Goal: Find specific page/section: Find specific page/section

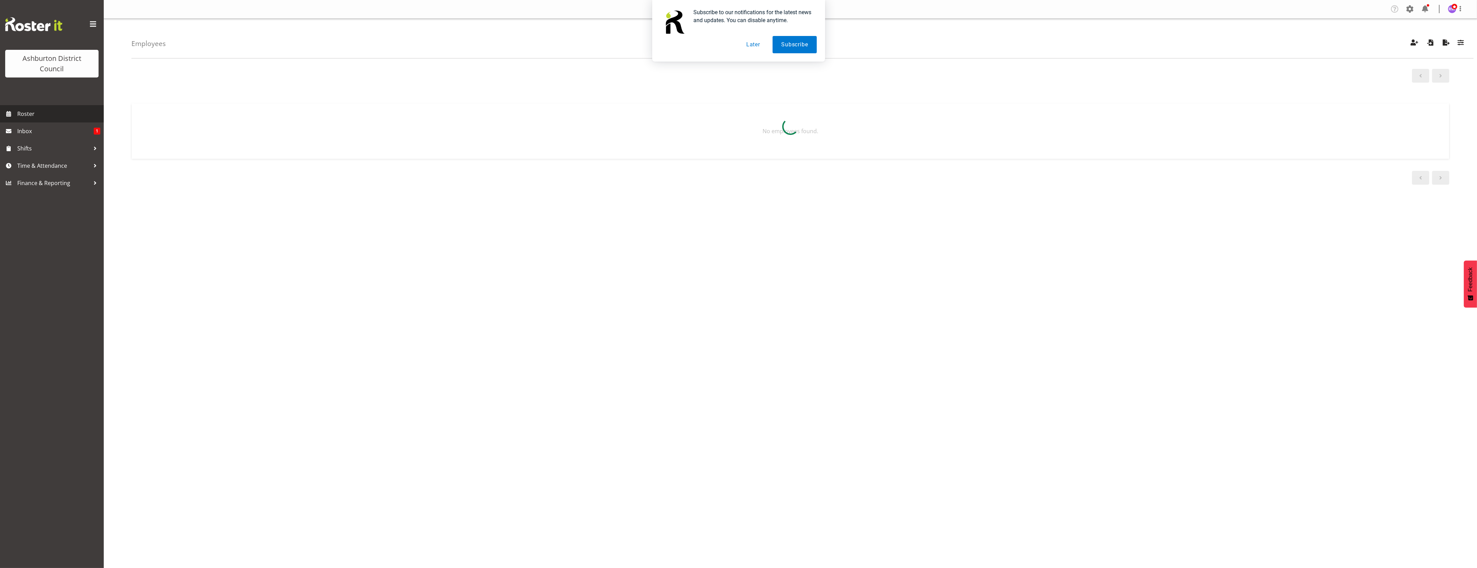
click at [36, 117] on span "Roster" at bounding box center [58, 114] width 83 height 10
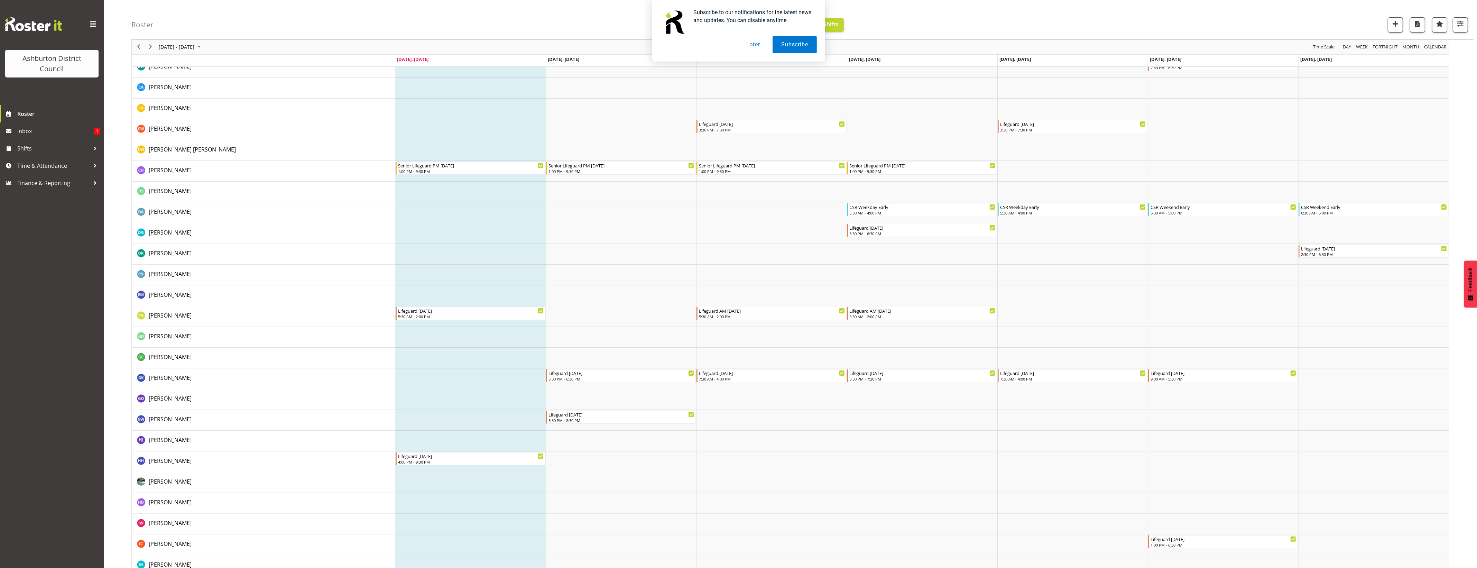
scroll to position [227, 0]
click at [1461, 23] on div "Subscribe to our notifications for the latest news and updates. You can disable…" at bounding box center [738, 31] width 1477 height 62
click at [1460, 24] on div "Subscribe to our notifications for the latest news and updates. You can disable…" at bounding box center [738, 31] width 1477 height 62
click at [756, 44] on button "Later" at bounding box center [753, 44] width 31 height 17
click at [1468, 22] on button "button" at bounding box center [1460, 24] width 15 height 15
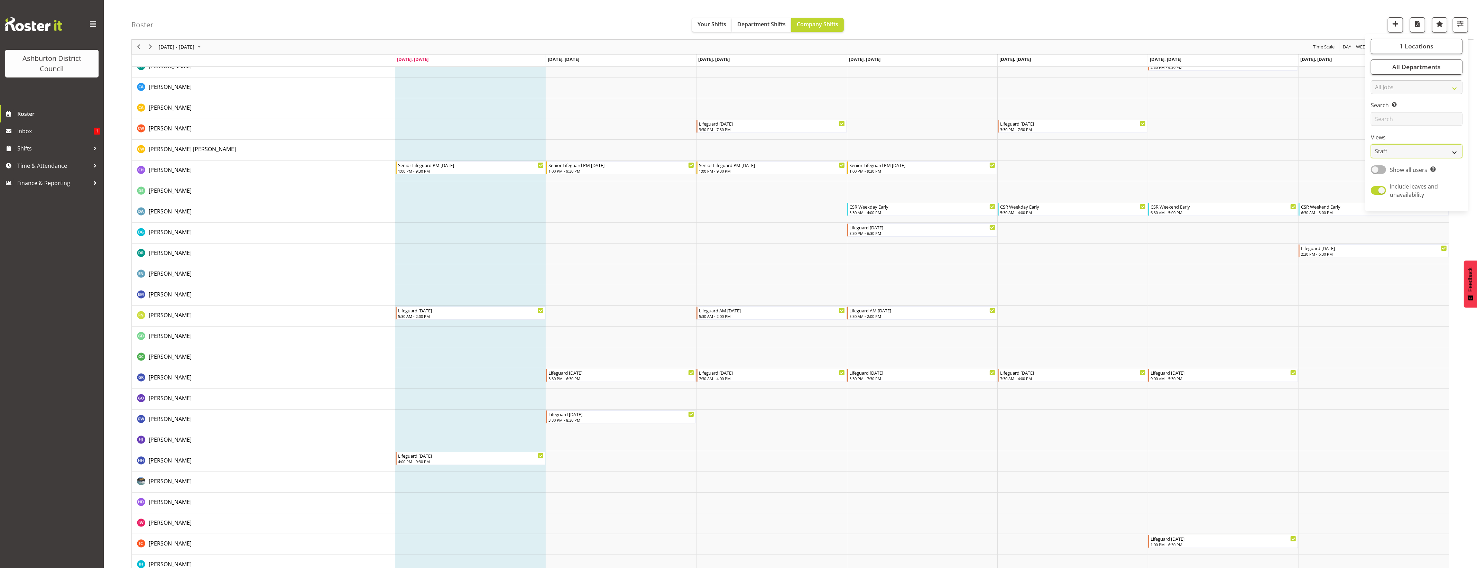
click at [1421, 157] on select "Staff Role Shift - Horizontal Shift - Vertical Staff - Location" at bounding box center [1417, 152] width 92 height 14
select select "shiftH"
click at [1371, 158] on select "Staff Role Shift - Horizontal Shift - Vertical Staff - Location" at bounding box center [1417, 152] width 92 height 14
